Goal: Task Accomplishment & Management: Use online tool/utility

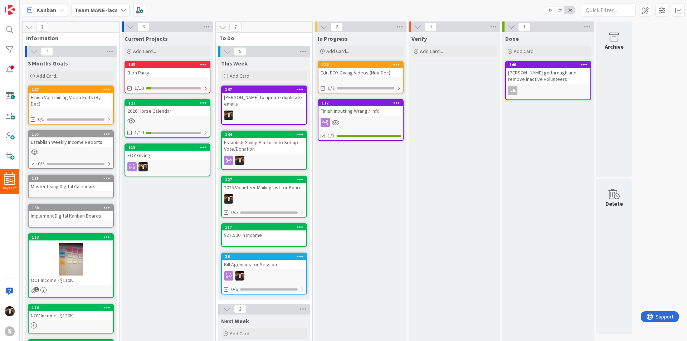
scroll to position [107, 0]
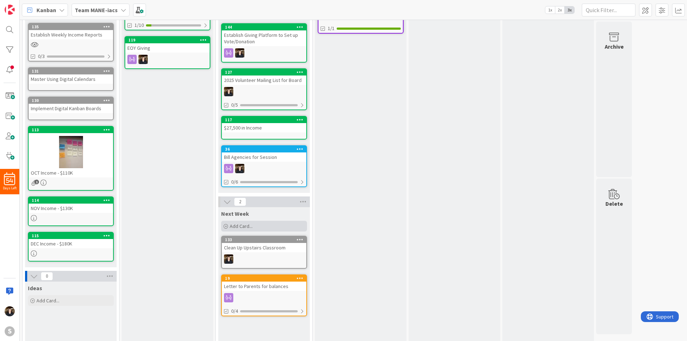
click at [231, 223] on span "Add Card..." at bounding box center [241, 226] width 23 height 6
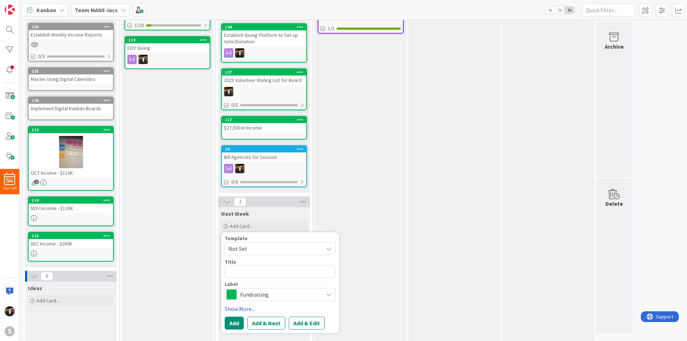
click at [268, 266] on textarea at bounding box center [280, 271] width 111 height 13
type textarea "x"
type textarea "A"
type textarea "x"
type textarea "Ad"
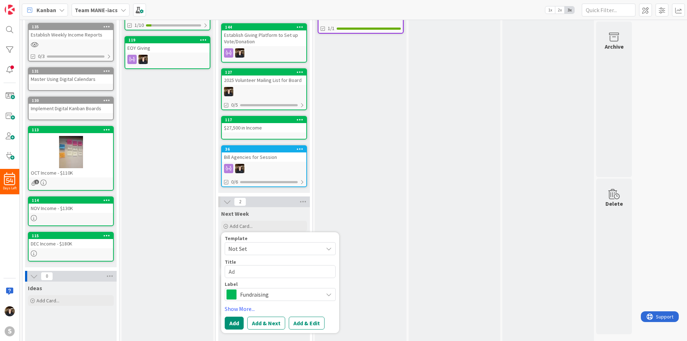
type textarea "x"
type textarea "Add"
type textarea "x"
type textarea "Add"
type textarea "x"
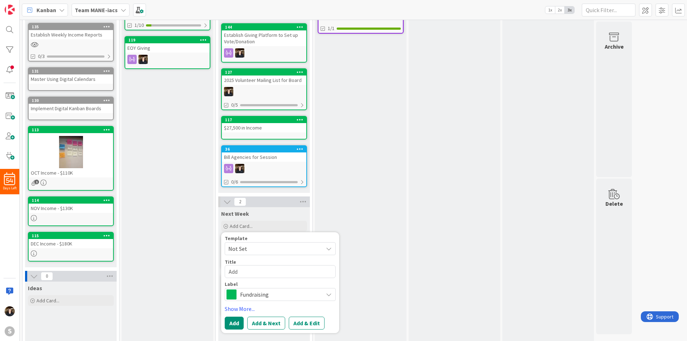
type textarea "Add I"
type textarea "x"
type textarea "Add IP"
type textarea "x"
type textarea "Add IP"
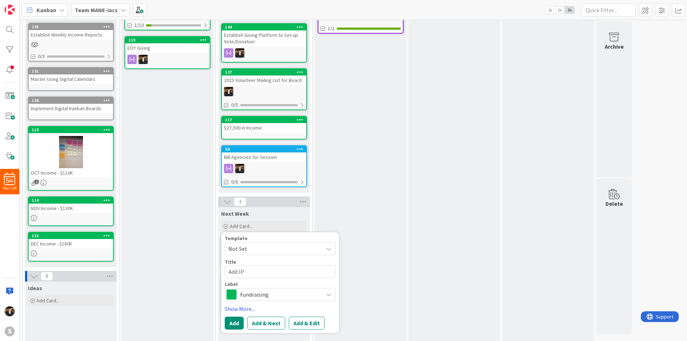
type textarea "x"
type textarea "Add IP"
type textarea "x"
type textarea "Add I"
type textarea "x"
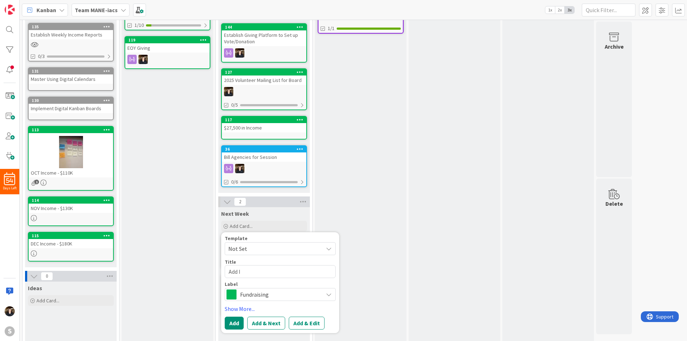
type textarea "Add"
type textarea "x"
type textarea "Add"
type textarea "x"
type textarea "Ad"
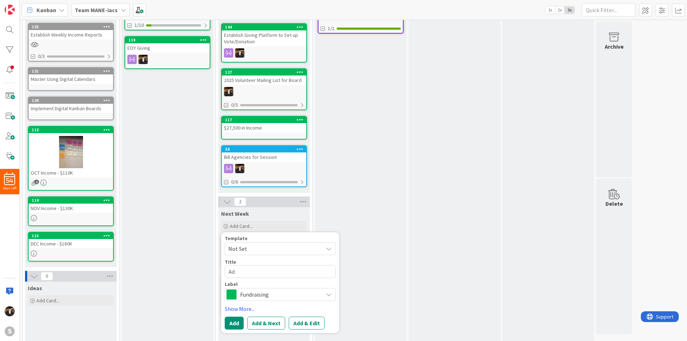
type textarea "x"
type textarea "A"
click at [278, 289] on span "Fundraising" at bounding box center [279, 294] width 79 height 10
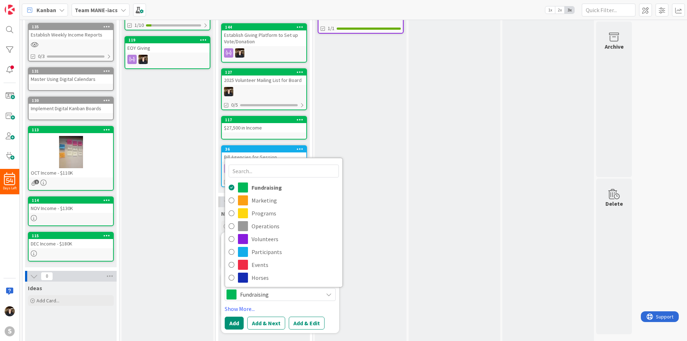
click at [278, 289] on span "Fundraising" at bounding box center [279, 294] width 79 height 10
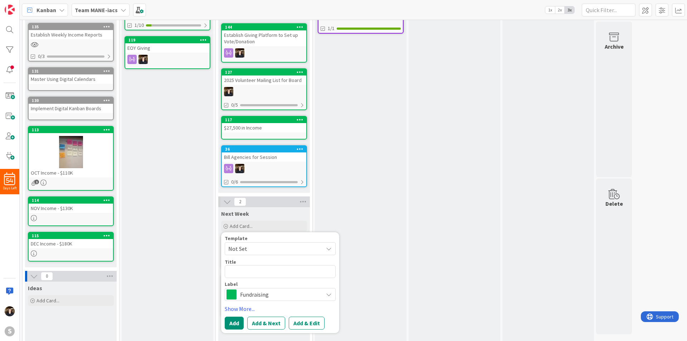
click at [359, 244] on div "In Progress Add Card... 134 Edit EOY Giving Videos (Nov-Dec) 0/7 112 Finish inp…" at bounding box center [361, 153] width 92 height 457
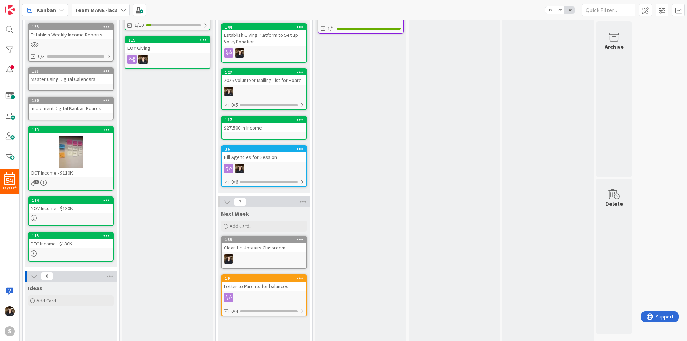
scroll to position [0, 0]
